Goal: Task Accomplishment & Management: Complete application form

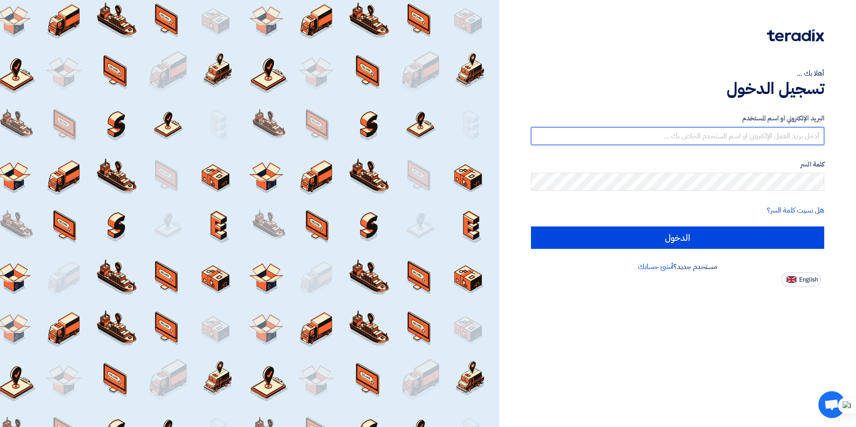
click at [639, 140] on input "text" at bounding box center [677, 136] width 293 height 18
paste input "[EMAIL_ADDRESS][DOMAIN_NAME]"
type input "[EMAIL_ADDRESS][DOMAIN_NAME]"
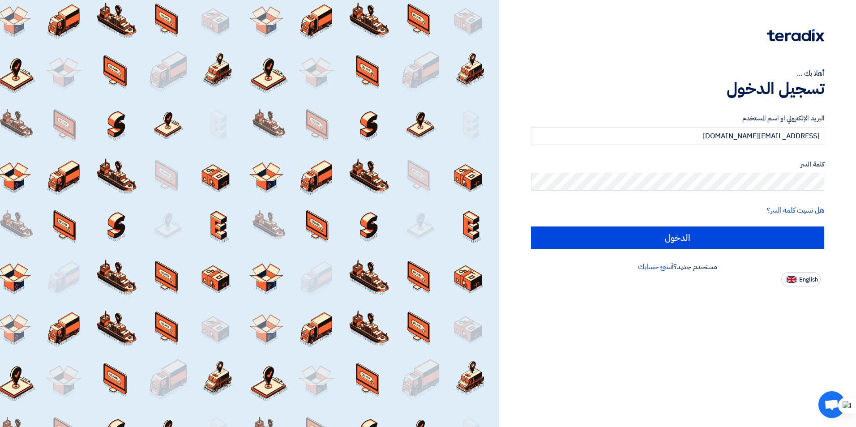
click at [719, 253] on div "البريد الإلكتروني او اسم المستخدم [EMAIL_ADDRESS][DOMAIN_NAME] كلمة السر هل نسي…" at bounding box center [677, 181] width 293 height 161
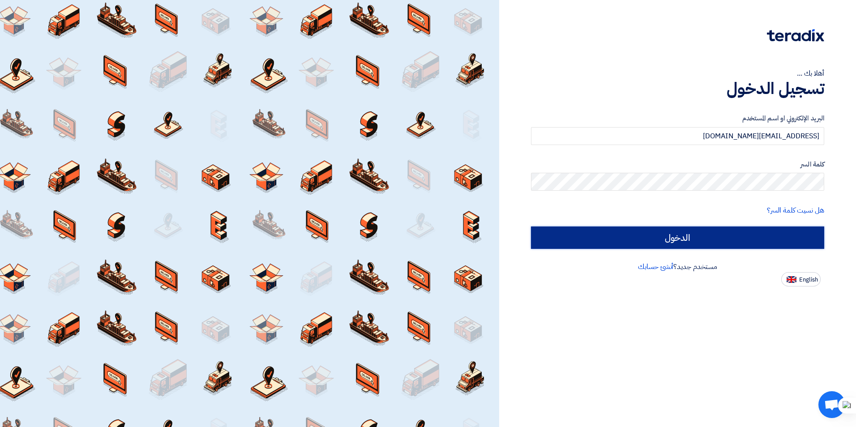
click at [723, 247] on input "الدخول" at bounding box center [677, 238] width 293 height 22
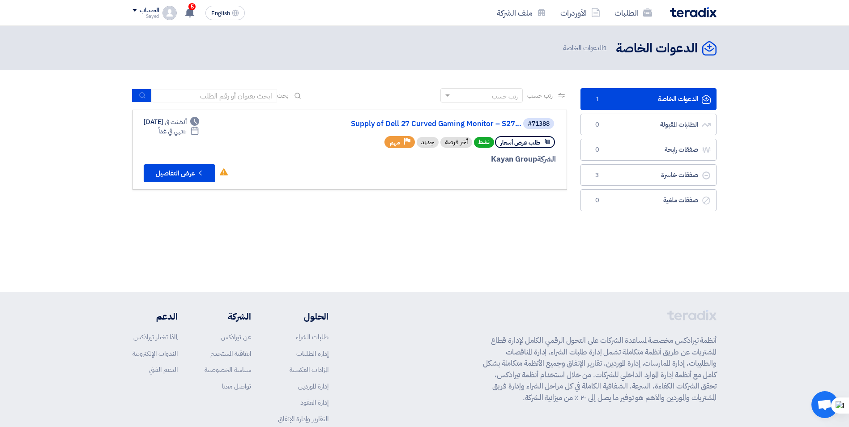
click at [550, 258] on div "الدعوات الخاصة الدعوات الخاصة 1 الدعوات الخاصة" at bounding box center [424, 159] width 849 height 266
click at [471, 121] on link "Supply of Dell 27 Curved Gaming Monitor – S27..." at bounding box center [431, 124] width 179 height 8
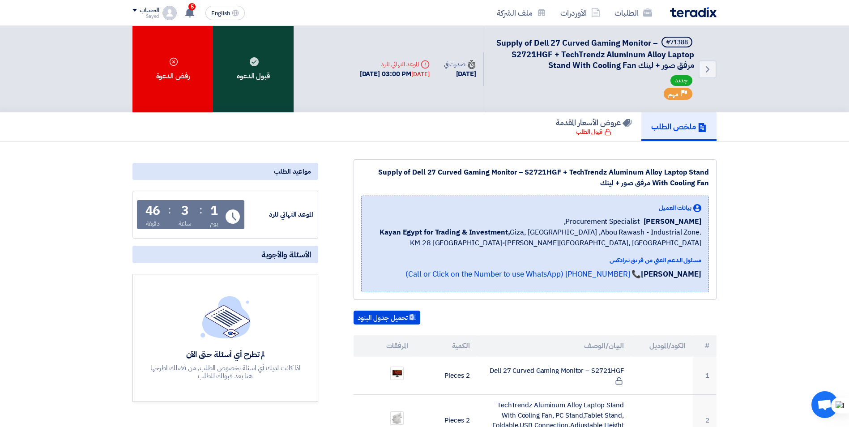
click at [230, 75] on div "قبول الدعوه" at bounding box center [253, 69] width 81 height 86
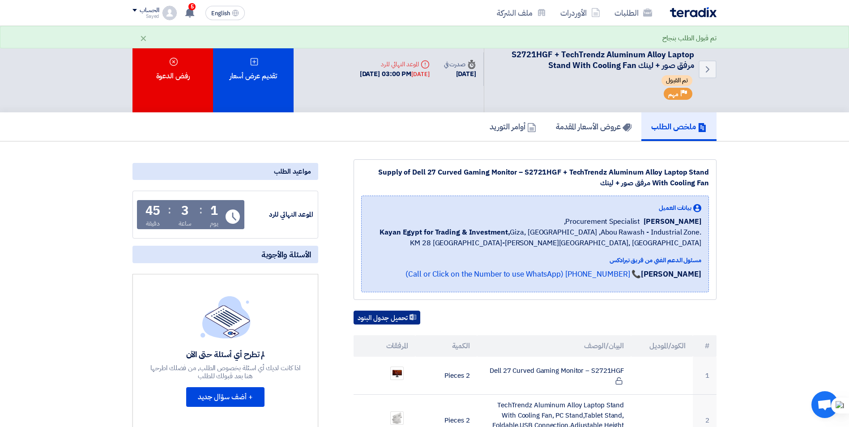
click at [386, 320] on button "تحميل جدول البنود" at bounding box center [387, 318] width 67 height 14
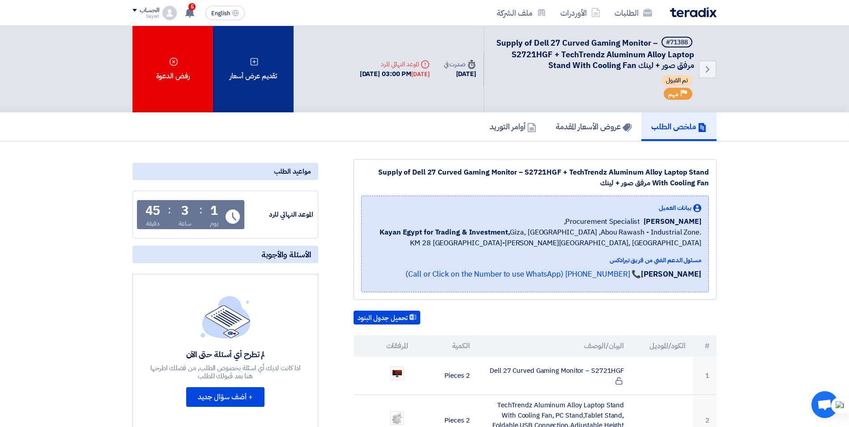
click at [257, 78] on div "تقديم عرض أسعار" at bounding box center [253, 69] width 81 height 86
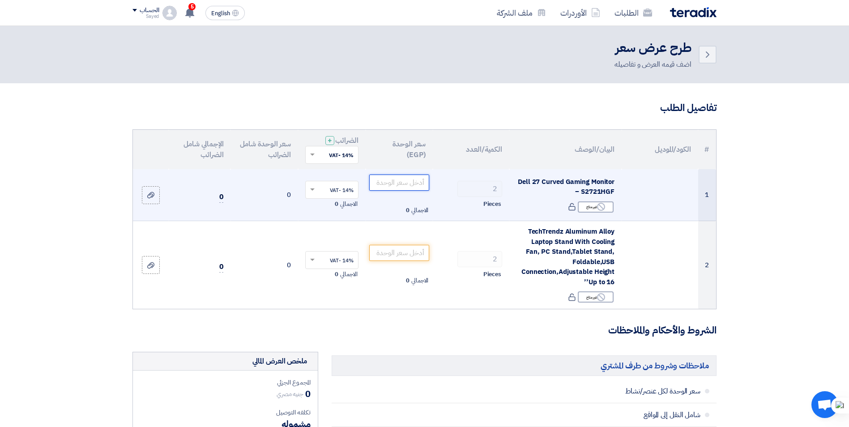
click at [420, 183] on input "number" at bounding box center [399, 183] width 60 height 16
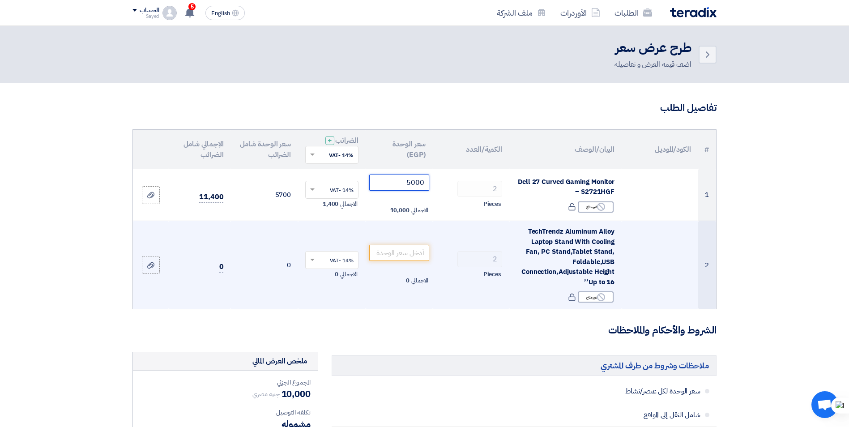
type input "5000"
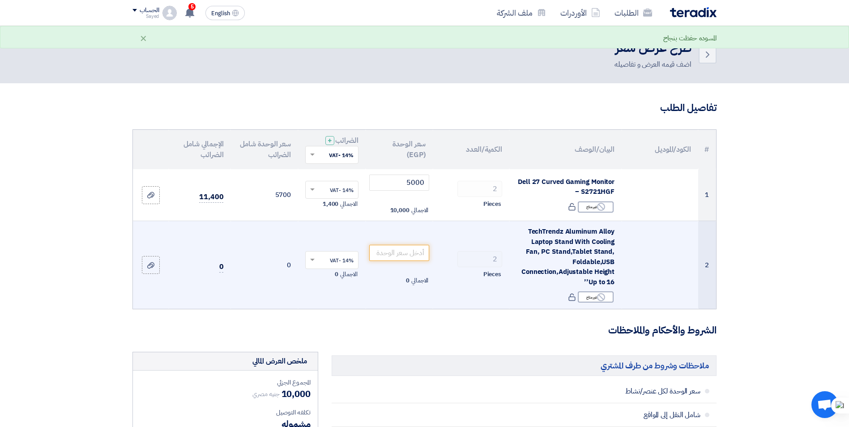
click at [427, 264] on td "الاجمالي 0" at bounding box center [400, 265] width 68 height 88
click at [422, 255] on input "number" at bounding box center [399, 253] width 60 height 16
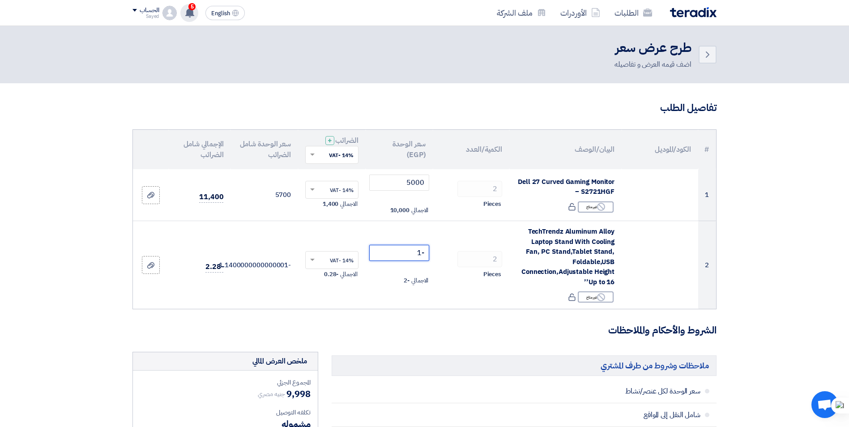
type input "-1"
click at [191, 15] on use at bounding box center [189, 13] width 9 height 10
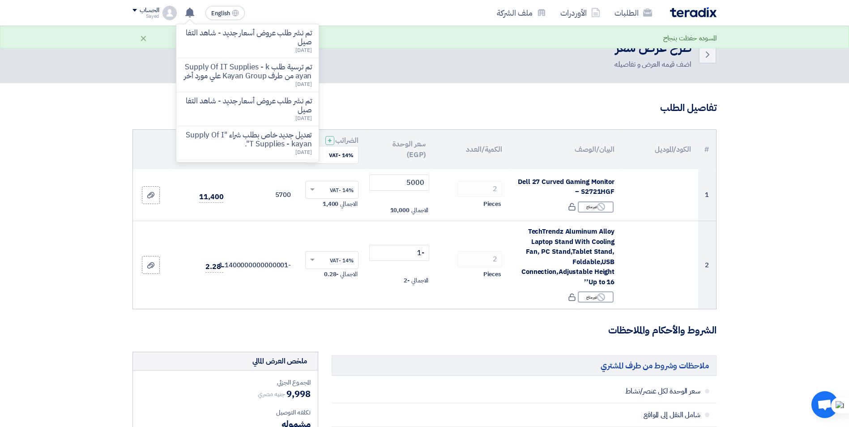
click at [521, 101] on h3 "تفاصيل الطلب" at bounding box center [425, 108] width 584 height 14
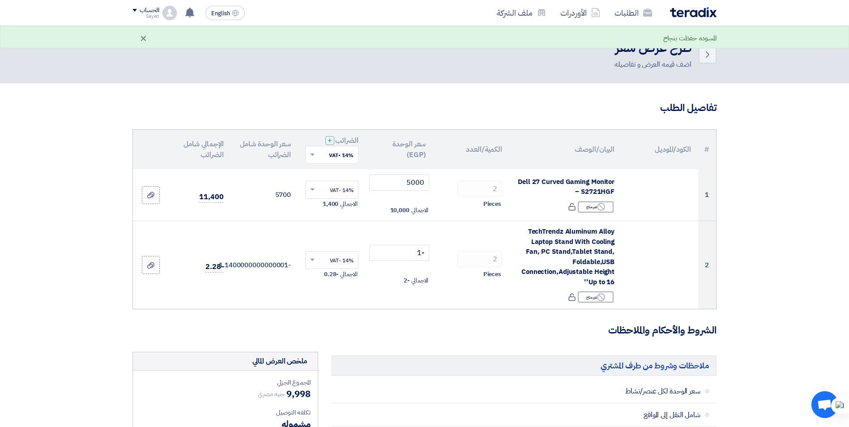
click at [144, 37] on div "×" at bounding box center [144, 38] width 8 height 11
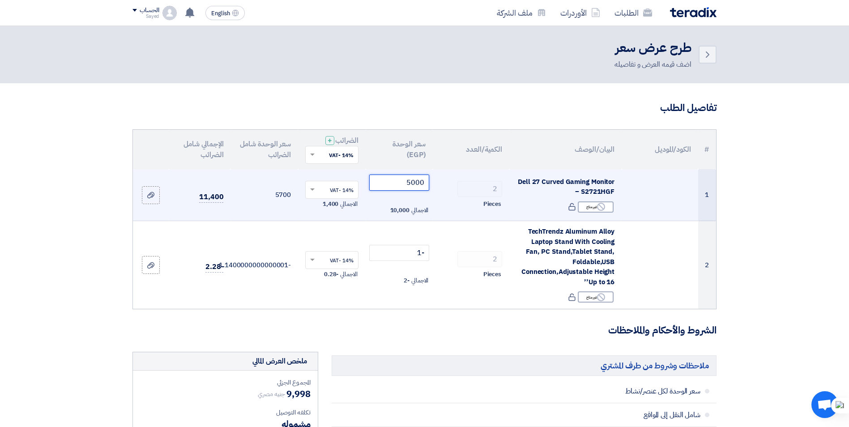
click at [400, 187] on input "5000" at bounding box center [399, 183] width 60 height 16
